Goal: Task Accomplishment & Management: Check status

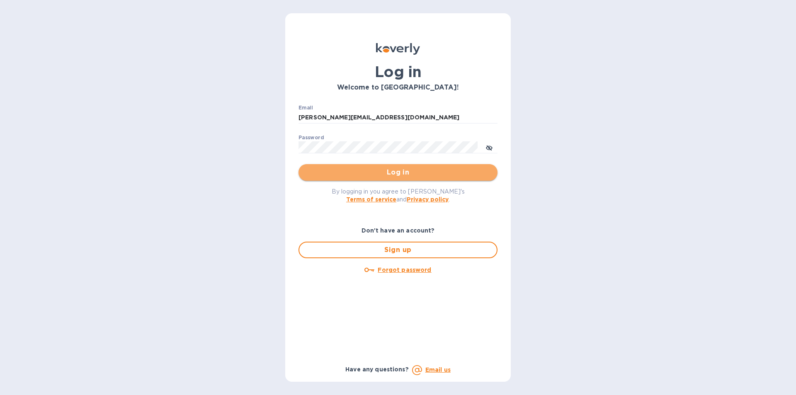
click at [342, 171] on span "Log in" at bounding box center [398, 172] width 186 height 10
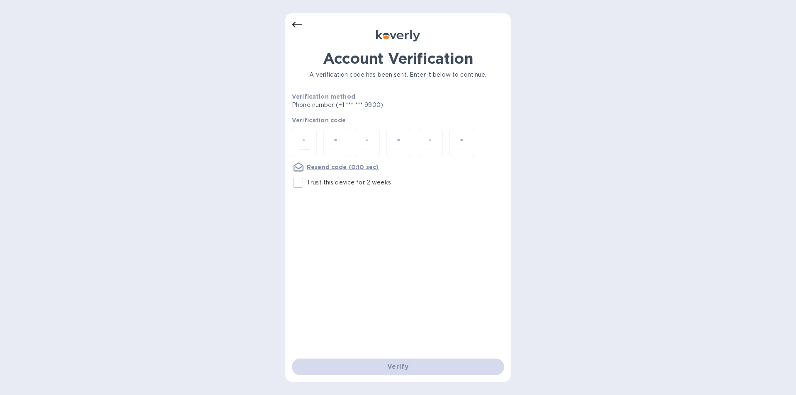
click at [311, 142] on div at bounding box center [304, 142] width 25 height 29
type input "6"
type input "9"
type input "0"
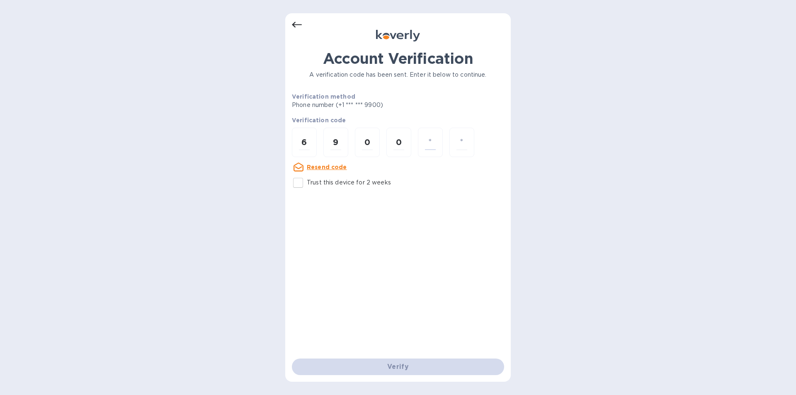
type input "5"
type input "6"
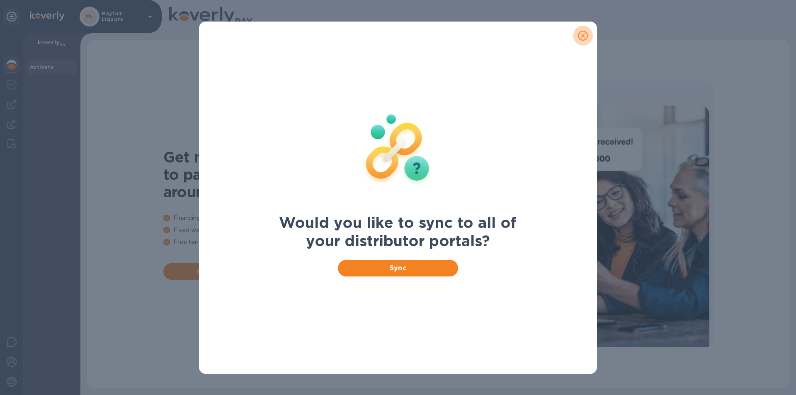
click at [582, 35] on icon "close" at bounding box center [583, 35] width 8 height 8
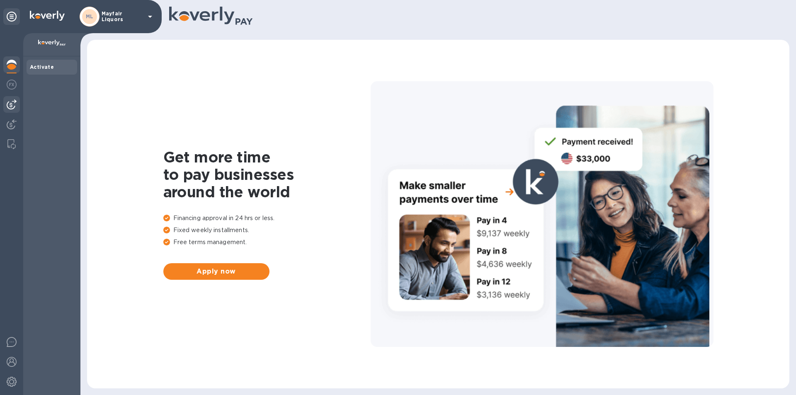
click at [17, 101] on div at bounding box center [11, 104] width 17 height 17
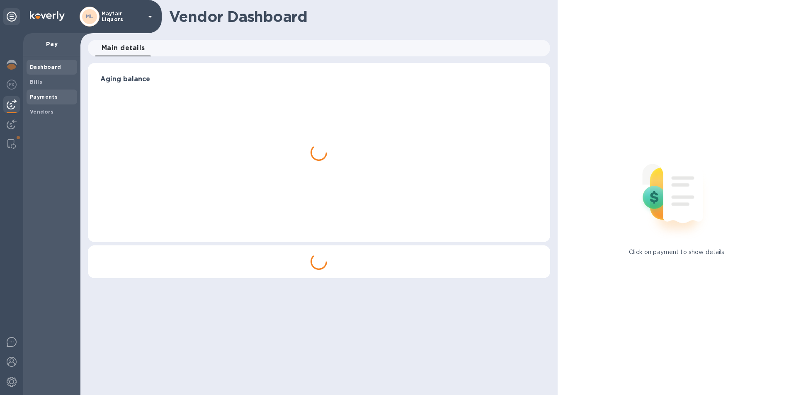
click at [31, 94] on b "Payments" at bounding box center [44, 97] width 28 height 6
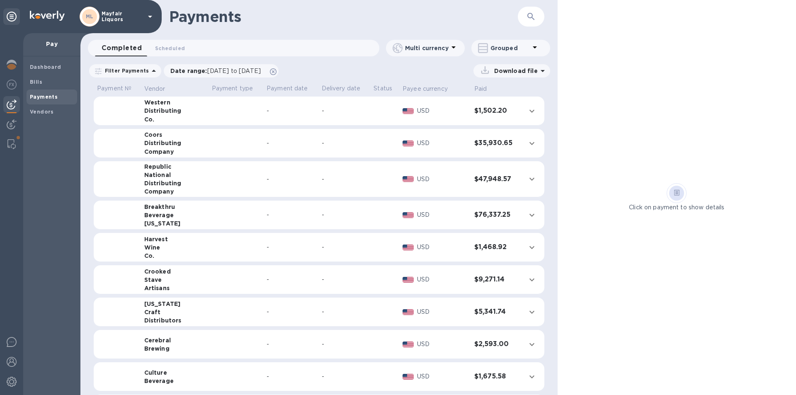
click at [538, 10] on button "button" at bounding box center [531, 17] width 20 height 20
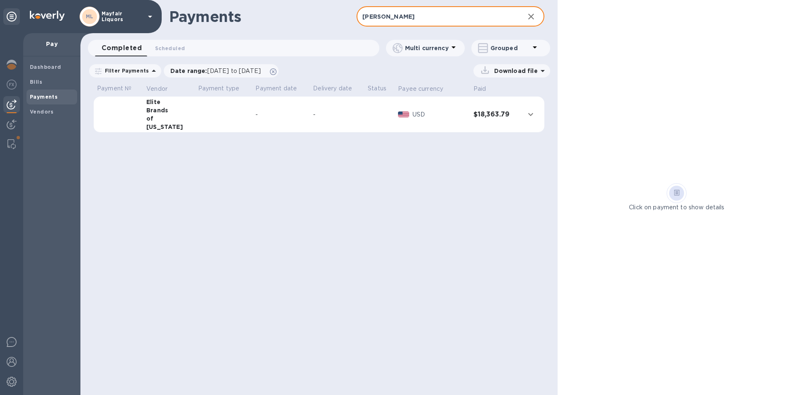
type input "eli"
click at [267, 123] on td "-" at bounding box center [281, 115] width 58 height 36
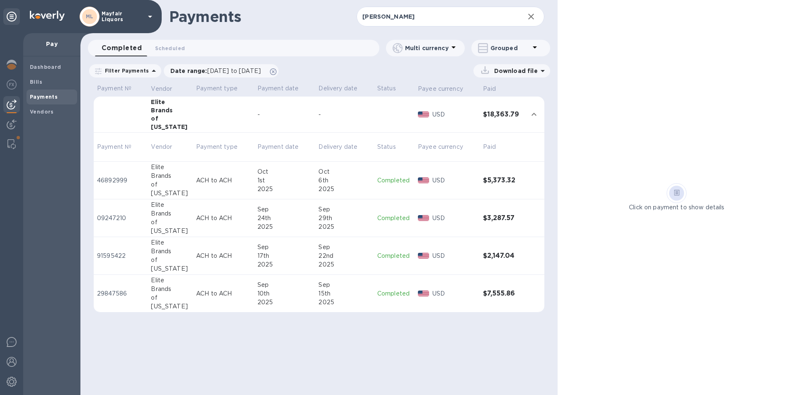
click at [254, 295] on td "Sep 10th 2025" at bounding box center [284, 294] width 61 height 38
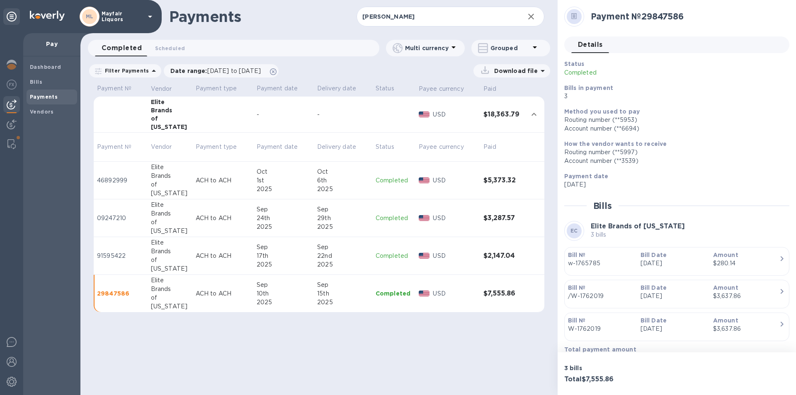
scroll to position [17, 0]
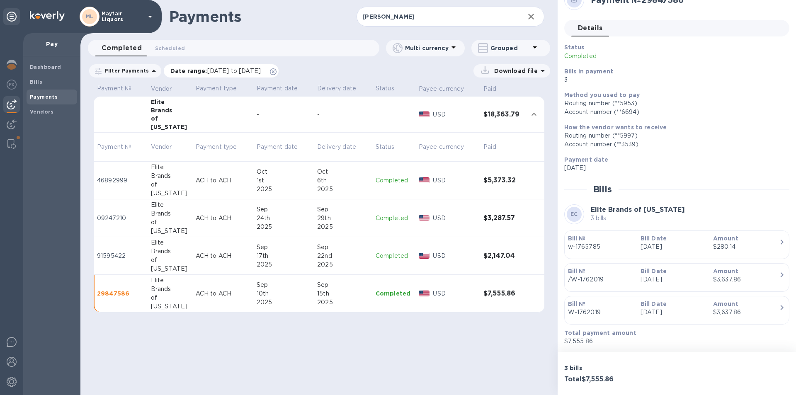
click at [221, 71] on span "09/07/2025 to 10/08/2025" at bounding box center [233, 71] width 53 height 7
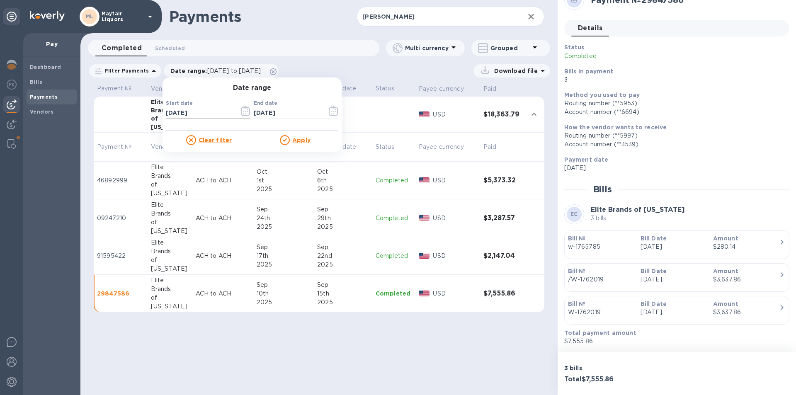
click at [242, 110] on icon "button" at bounding box center [246, 111] width 10 height 10
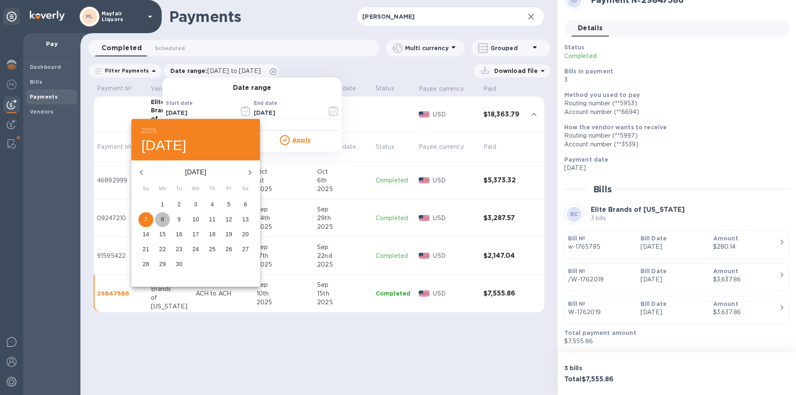
click at [162, 220] on p "8" at bounding box center [162, 219] width 3 height 8
type input "09/08/2025"
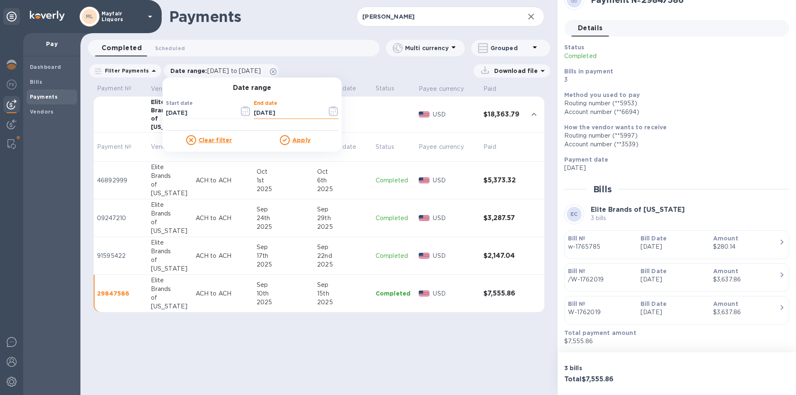
click at [280, 112] on input "10/08/2025" at bounding box center [287, 113] width 67 height 12
click at [329, 111] on icon "button" at bounding box center [334, 111] width 10 height 10
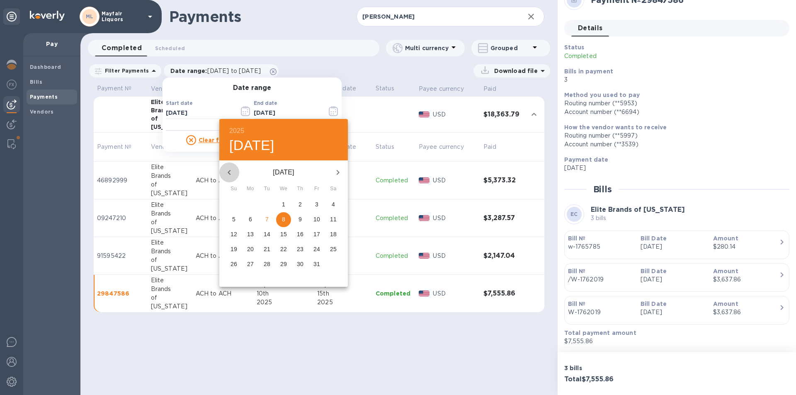
click at [229, 172] on icon "button" at bounding box center [229, 172] width 3 height 5
click at [315, 220] on p "12" at bounding box center [316, 219] width 7 height 8
type input "09/12/2025"
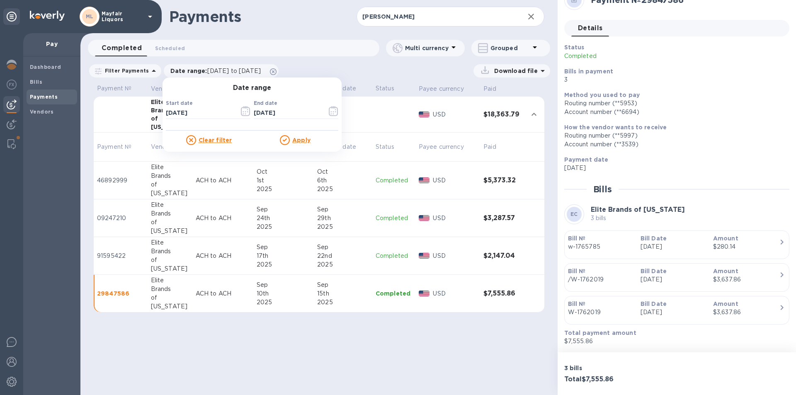
click at [296, 143] on p "Apply" at bounding box center [301, 140] width 18 height 8
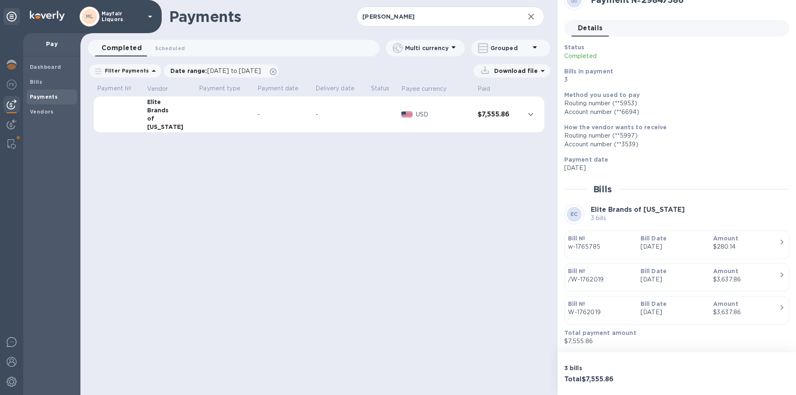
click at [513, 67] on p "Download file" at bounding box center [514, 71] width 47 height 8
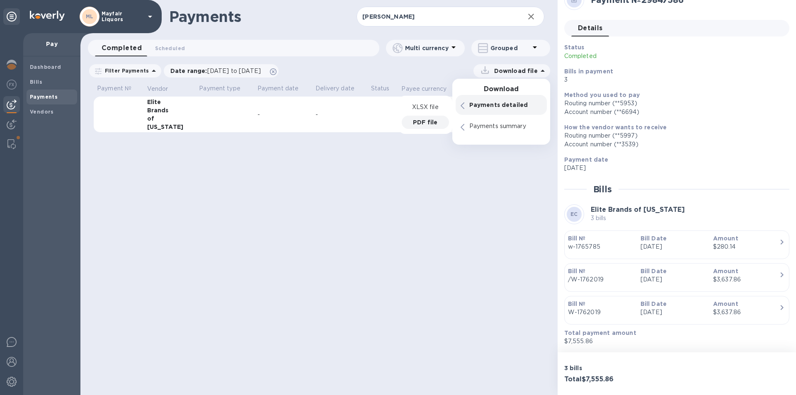
click at [425, 121] on p "PDF file" at bounding box center [425, 122] width 24 height 8
